Goal: Find specific page/section: Find specific page/section

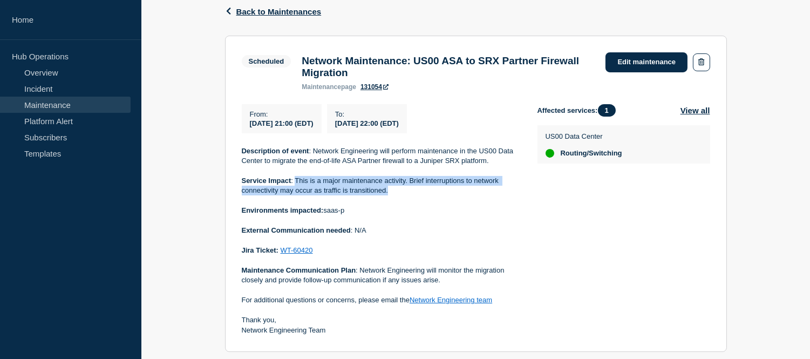
click at [72, 101] on link "Maintenance" at bounding box center [65, 105] width 131 height 16
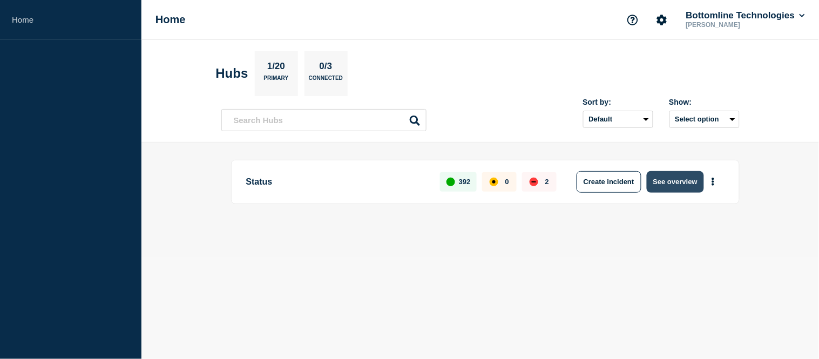
click at [676, 181] on button "See overview" at bounding box center [675, 182] width 57 height 22
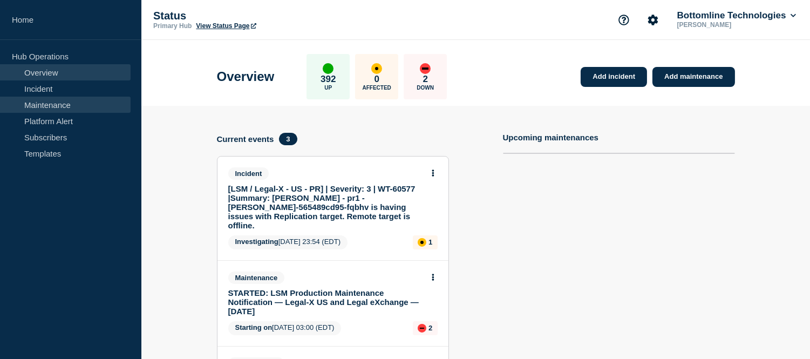
click at [60, 99] on link "Maintenance" at bounding box center [65, 105] width 131 height 16
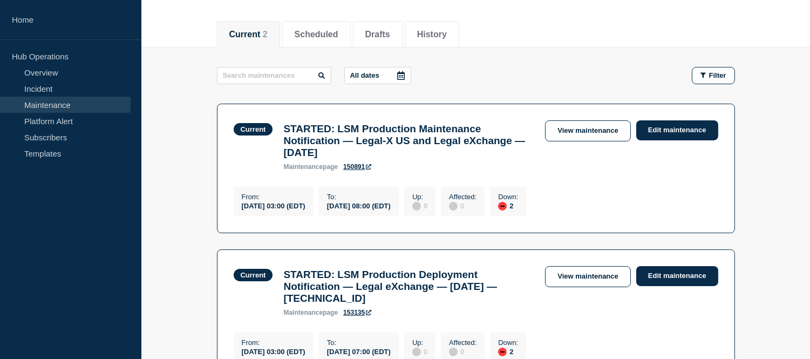
scroll to position [180, 0]
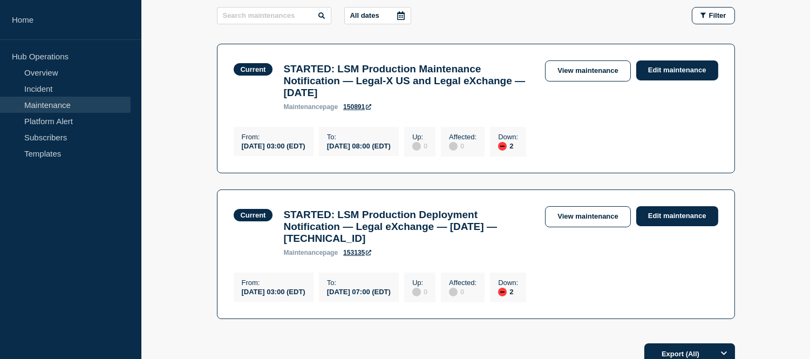
click at [428, 296] on div "0" at bounding box center [419, 292] width 15 height 10
